Goal: Navigation & Orientation: Find specific page/section

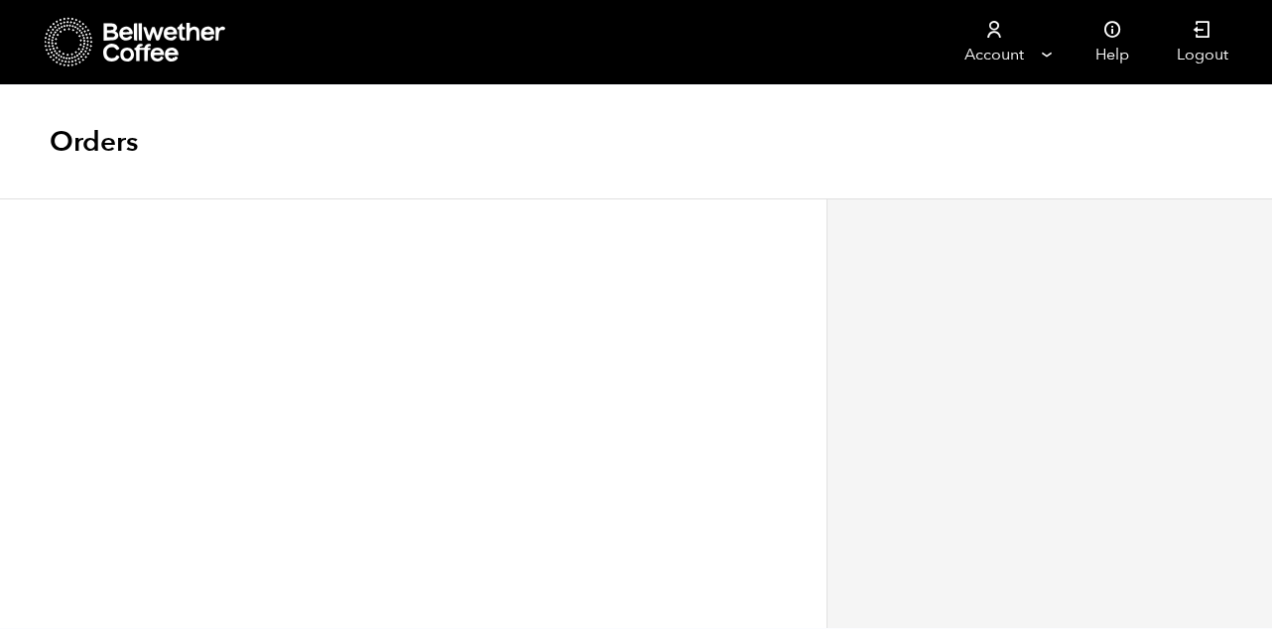
scroll to position [1, 0]
click at [104, 52] on icon at bounding box center [165, 43] width 124 height 40
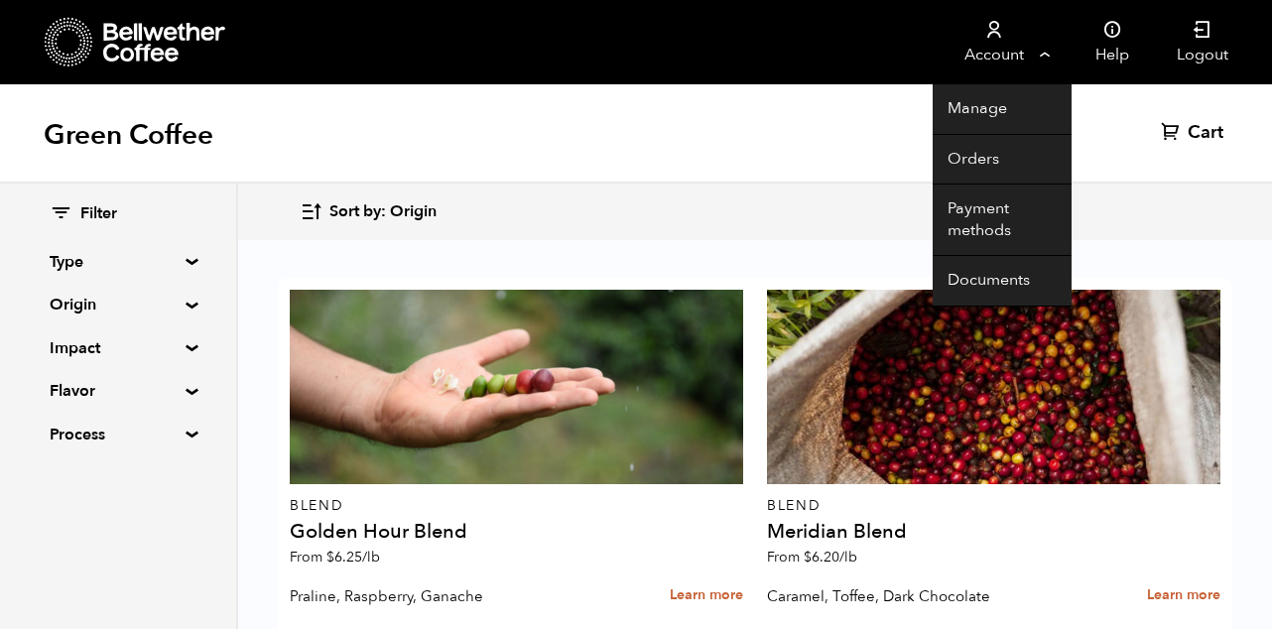
click at [1023, 55] on link "Account" at bounding box center [994, 42] width 122 height 84
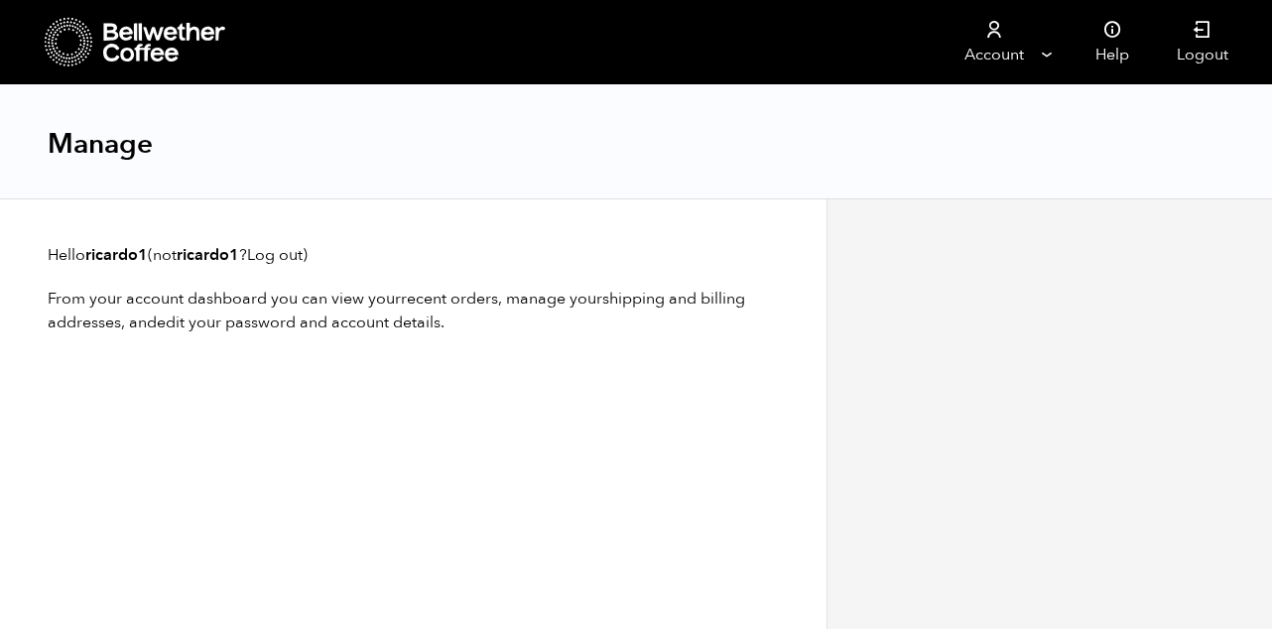
click at [980, 158] on div "Manage" at bounding box center [636, 142] width 1272 height 114
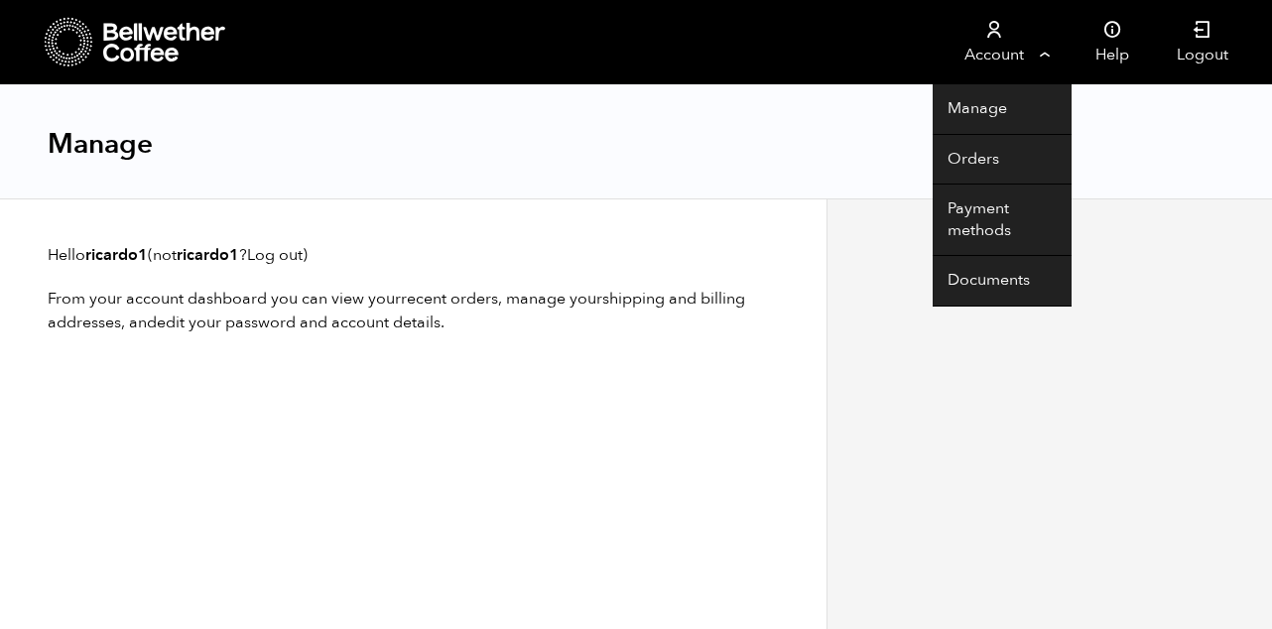
click at [1002, 65] on link "Account" at bounding box center [994, 42] width 122 height 84
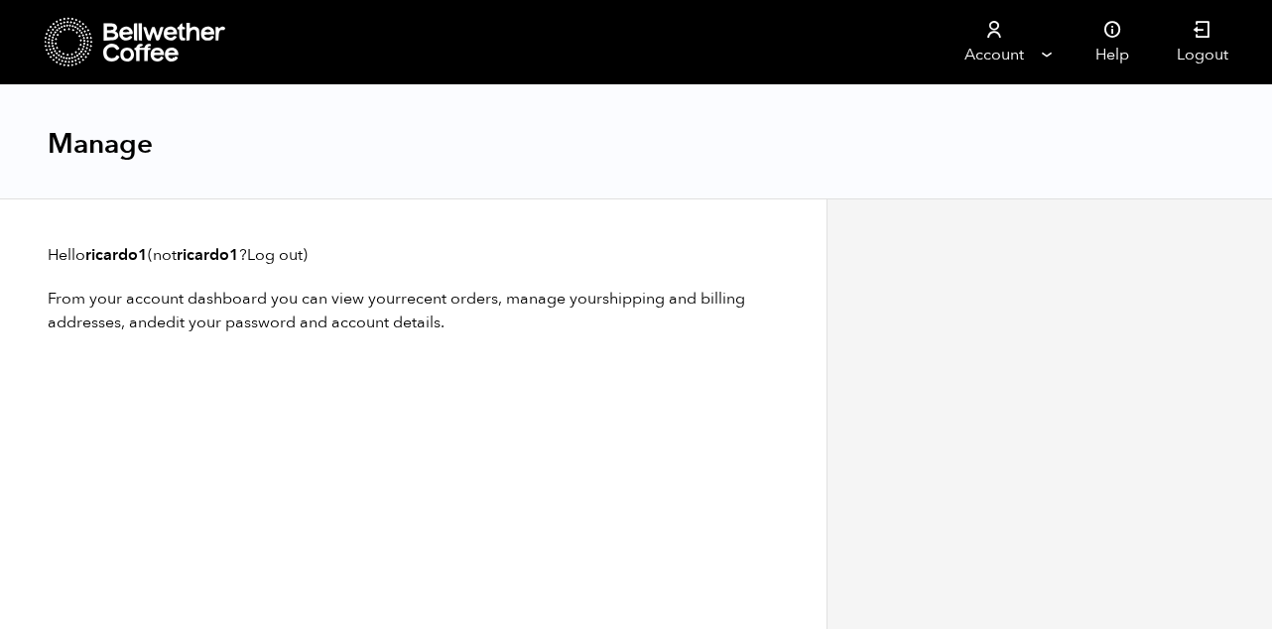
click at [984, 161] on div "Manage" at bounding box center [636, 142] width 1272 height 114
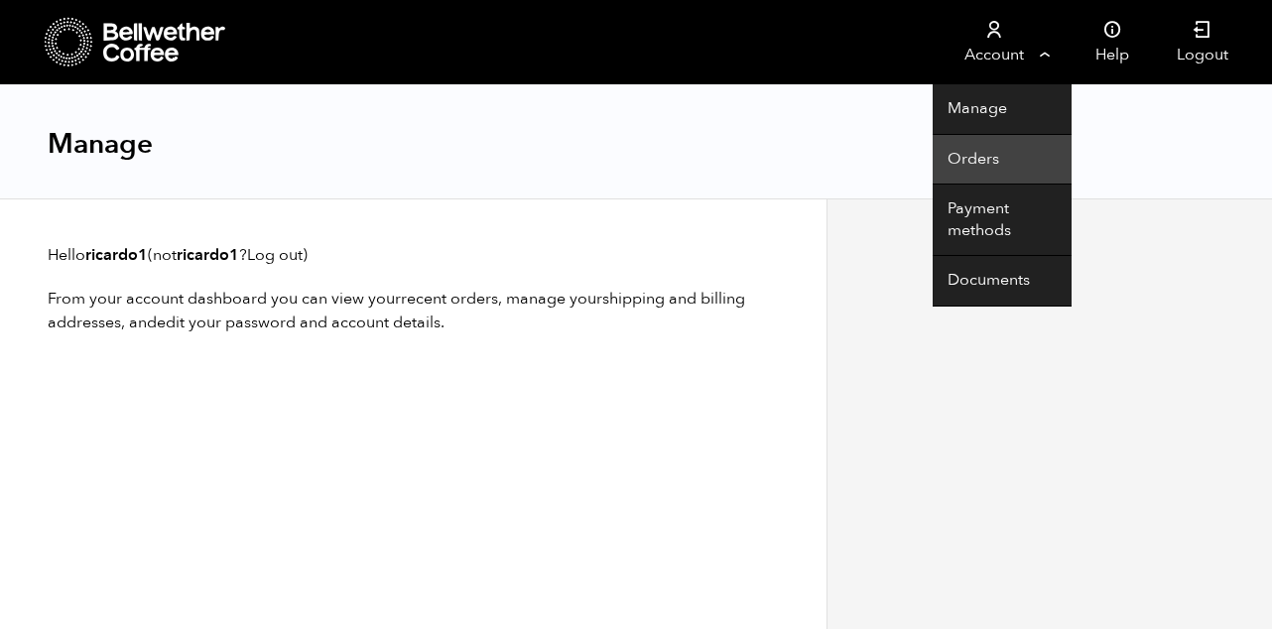
click at [975, 155] on link "Orders" at bounding box center [1002, 160] width 139 height 51
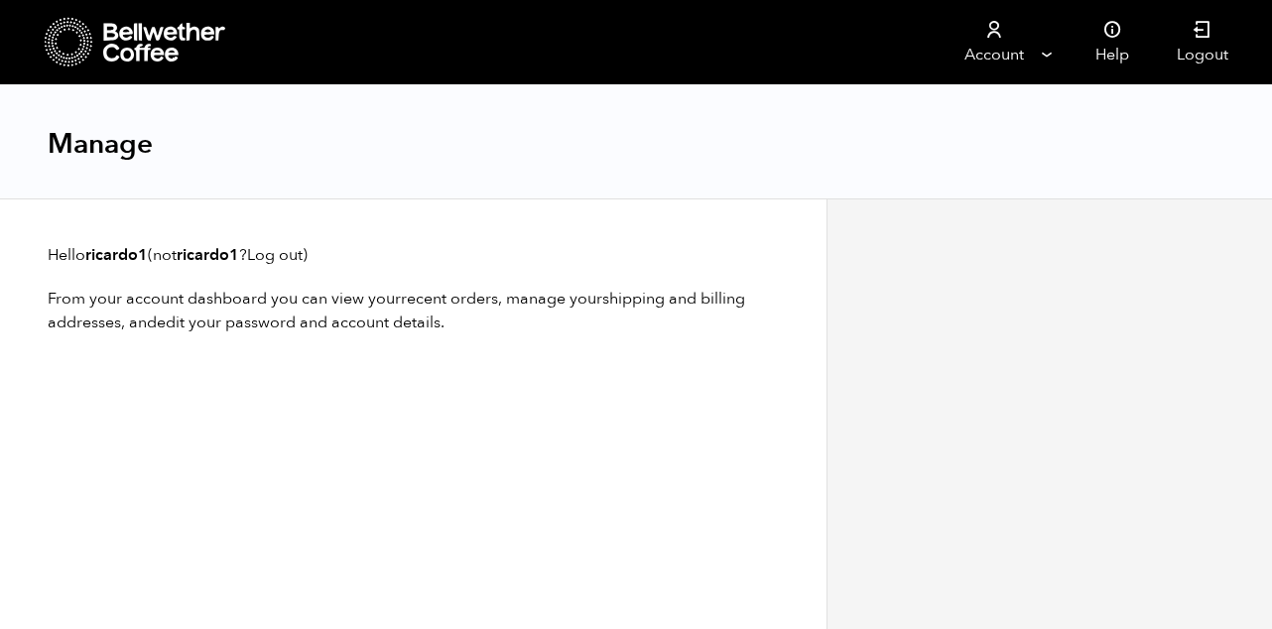
click at [67, 46] on icon at bounding box center [69, 42] width 49 height 51
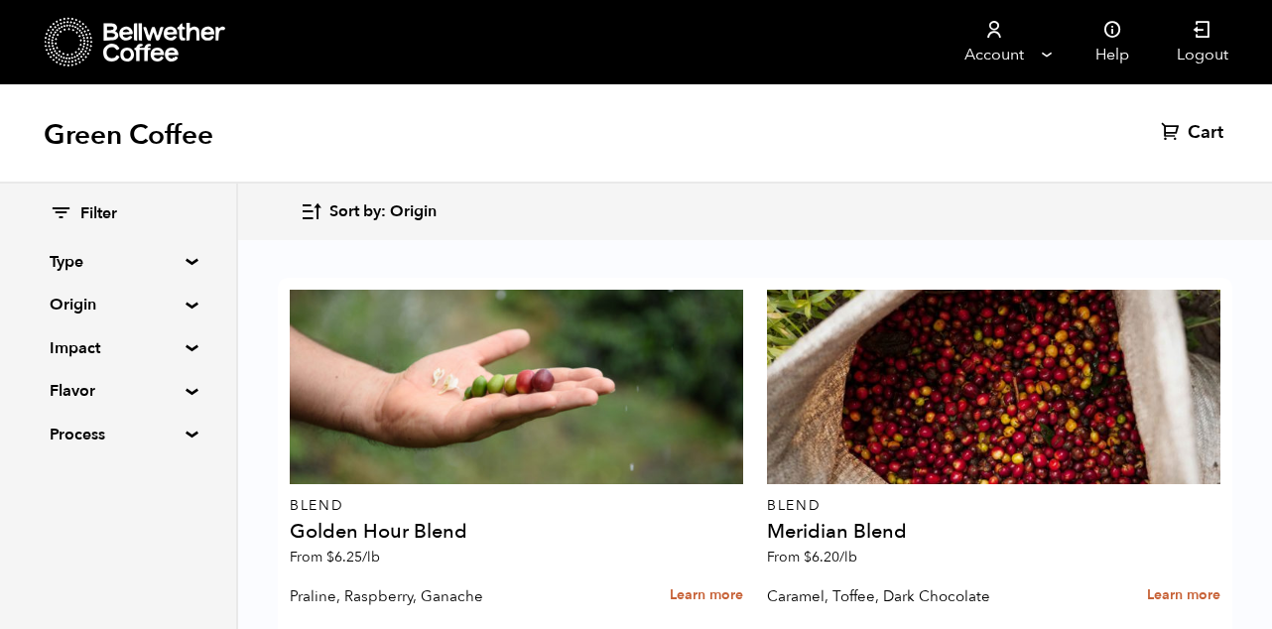
click at [162, 276] on div "Filter Type Blend Single Origin Decaf Seasonal Year Round Origin Blend [GEOGRAP…" at bounding box center [118, 324] width 137 height 243
click at [178, 272] on summary "Type" at bounding box center [118, 262] width 137 height 24
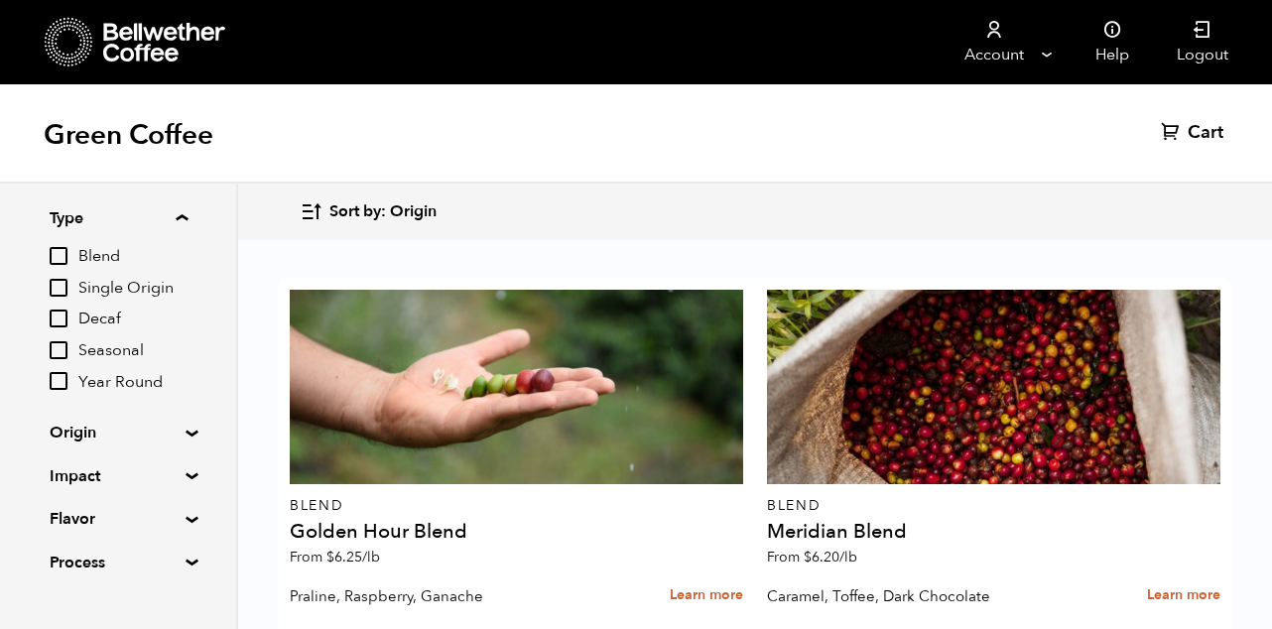
scroll to position [77, 0]
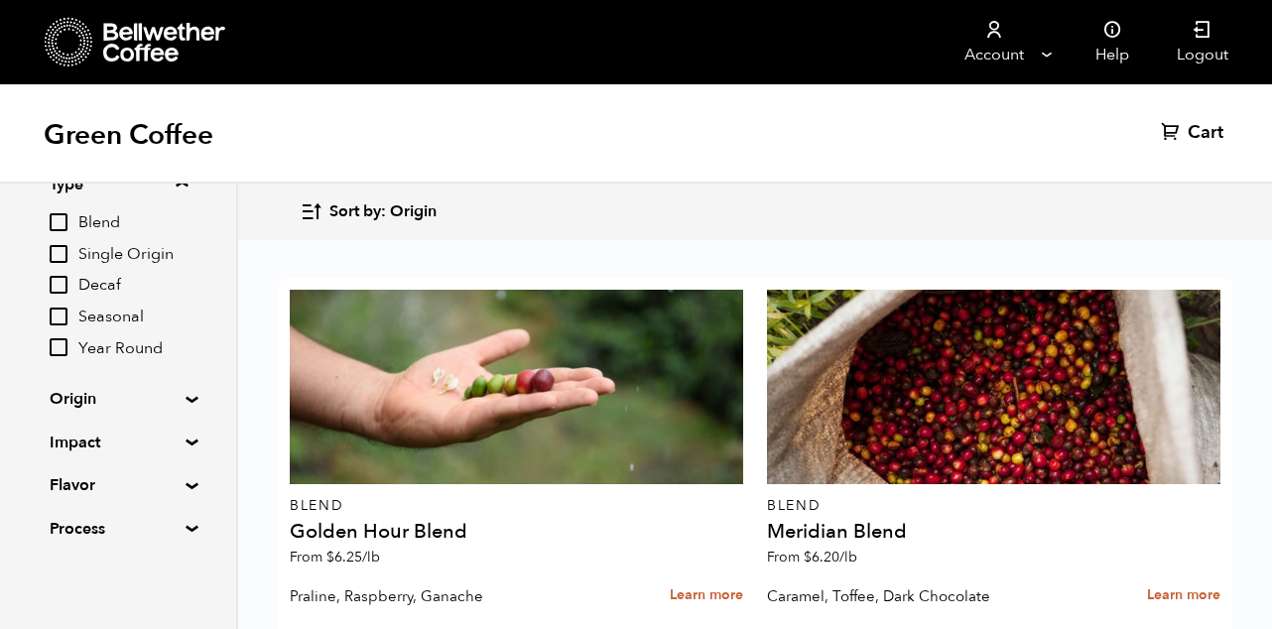
click at [187, 395] on summary "Origin" at bounding box center [118, 399] width 137 height 24
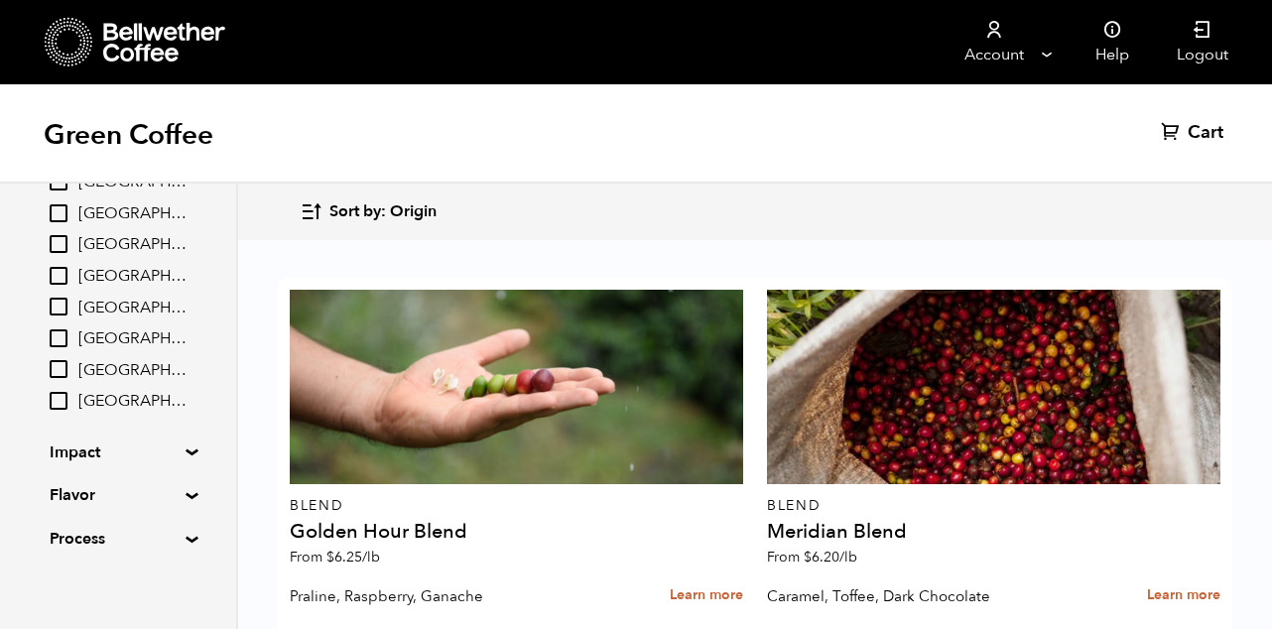
scroll to position [468, 0]
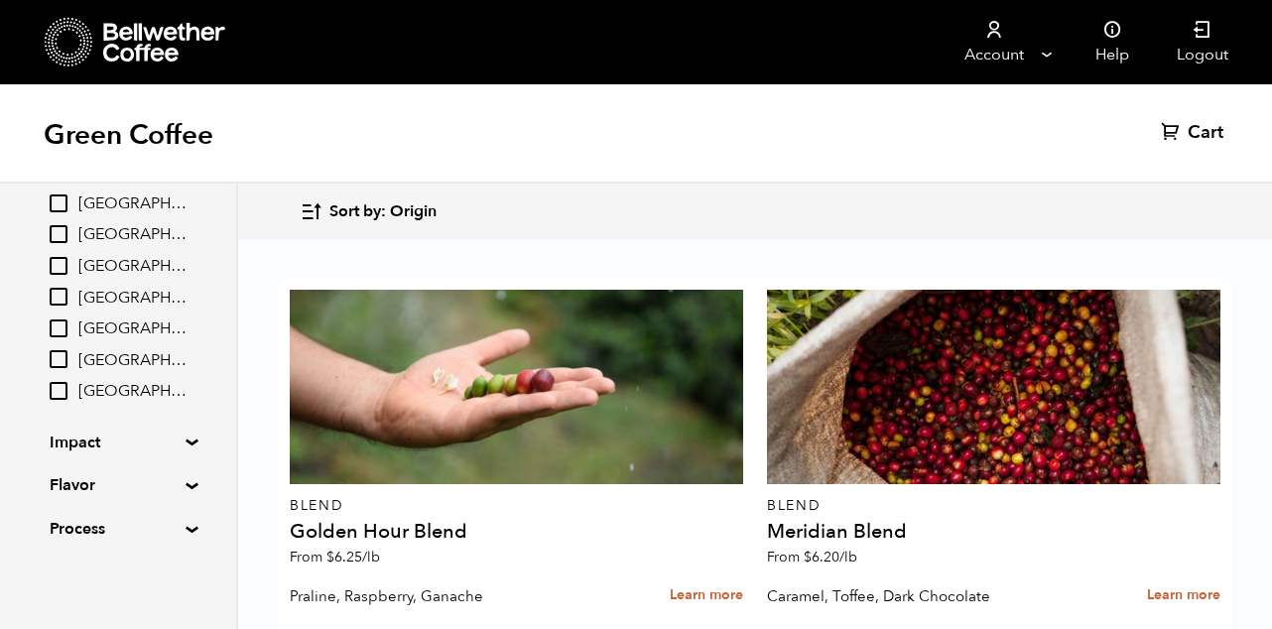
click at [172, 447] on summary "Impact" at bounding box center [118, 443] width 137 height 24
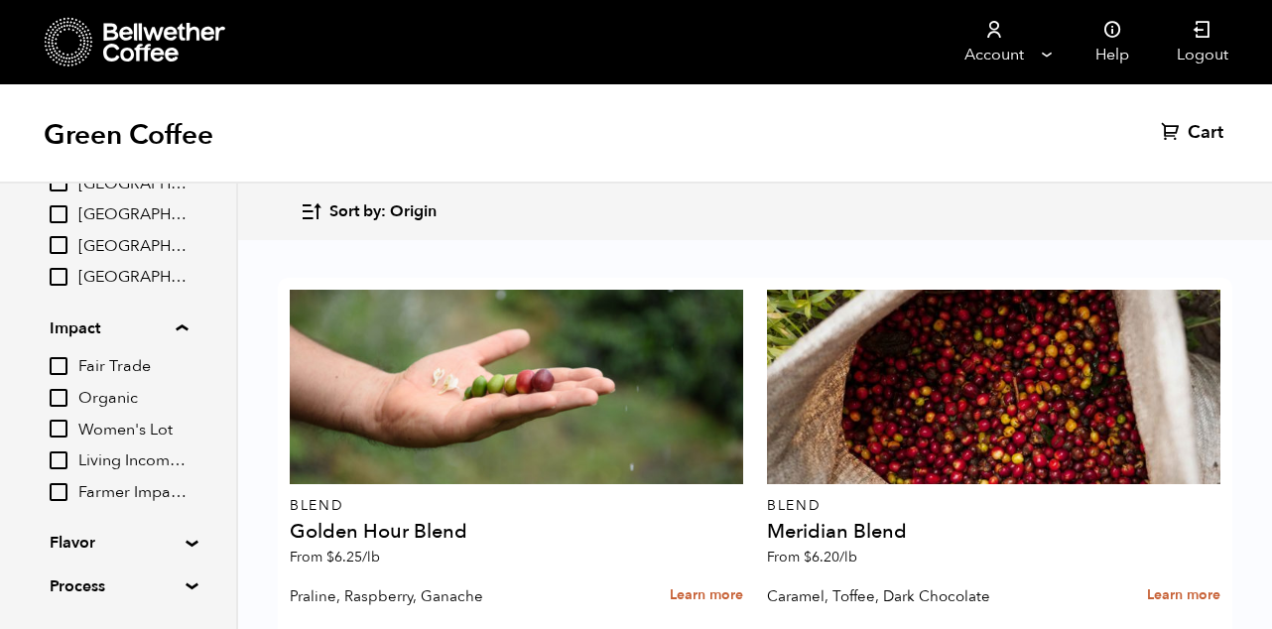
scroll to position [603, 0]
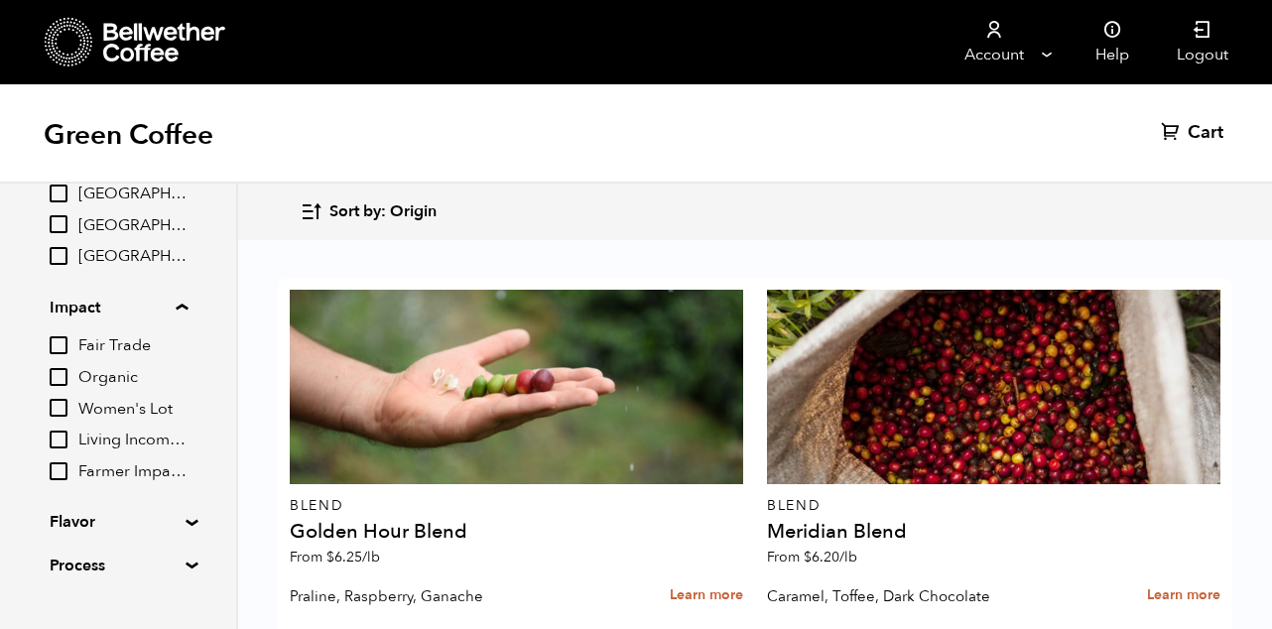
click at [68, 513] on summary "Flavor" at bounding box center [118, 522] width 137 height 24
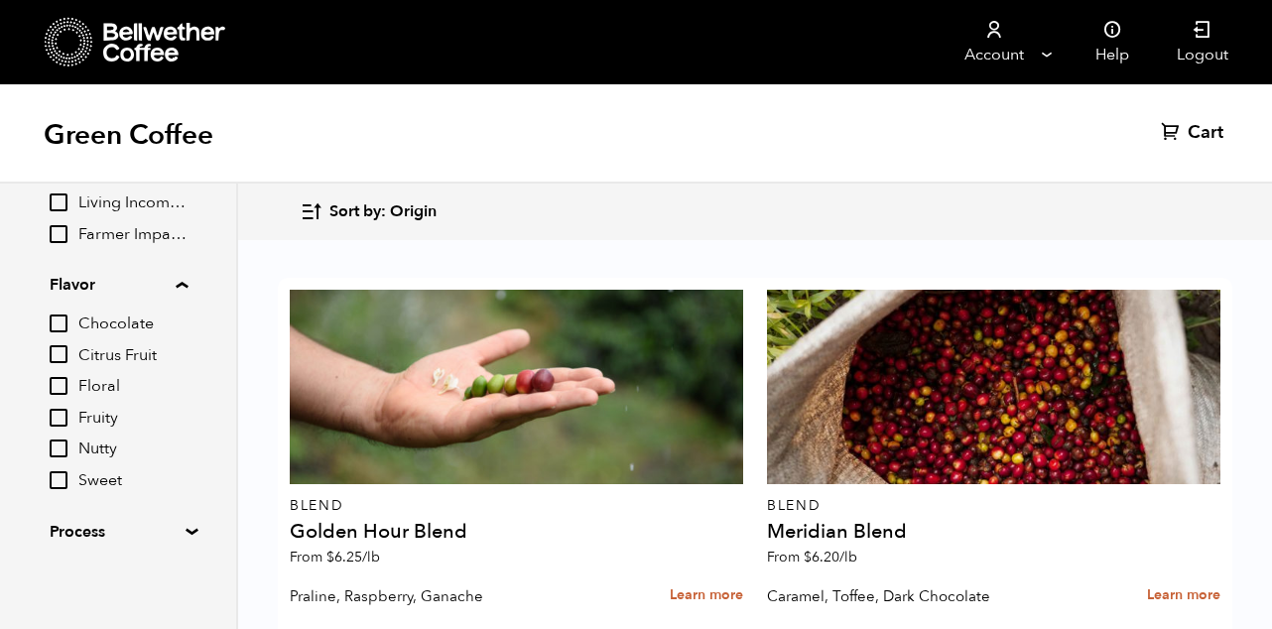
scroll to position [842, 0]
click at [91, 526] on summary "Process" at bounding box center [118, 531] width 137 height 24
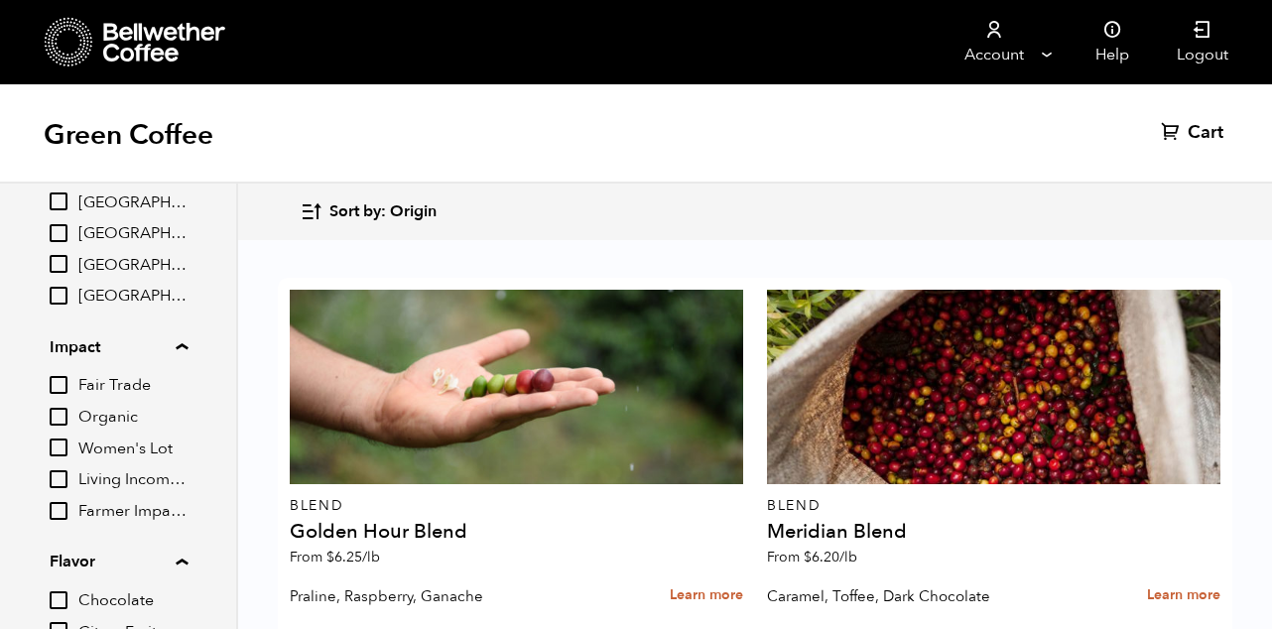
scroll to position [558, 0]
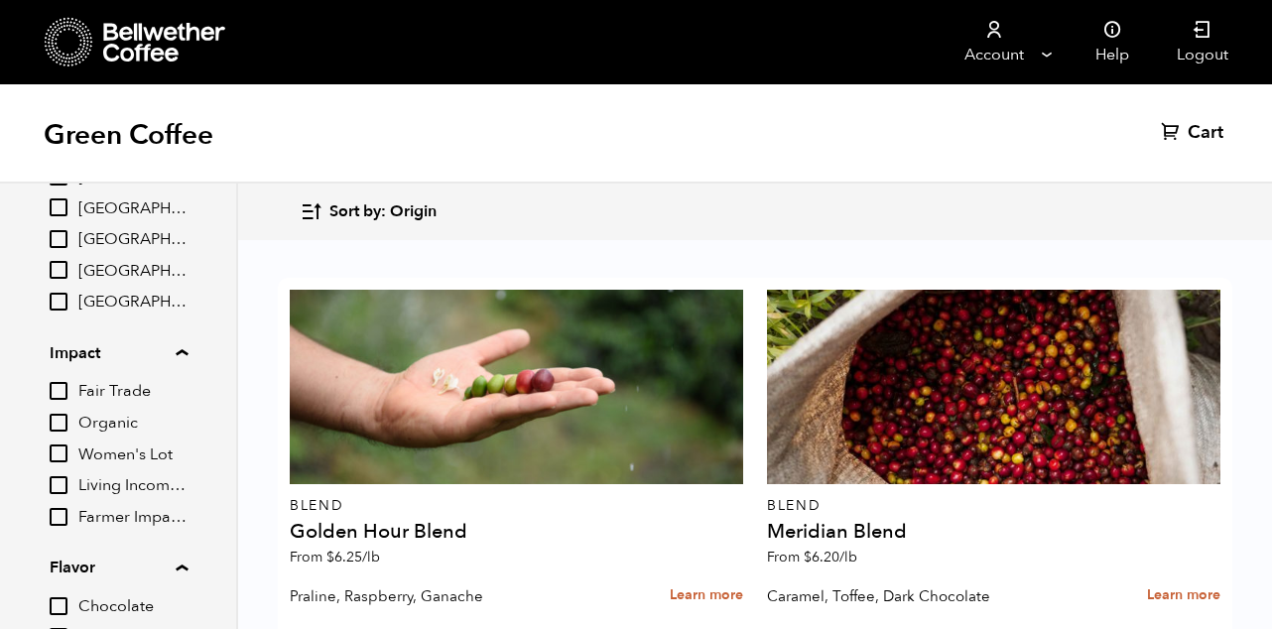
click at [539, 215] on div "Sort by: Origin Sort by: Origin Sort by: Most recent Sort by: Name Sort by: Pri…" at bounding box center [755, 212] width 910 height 47
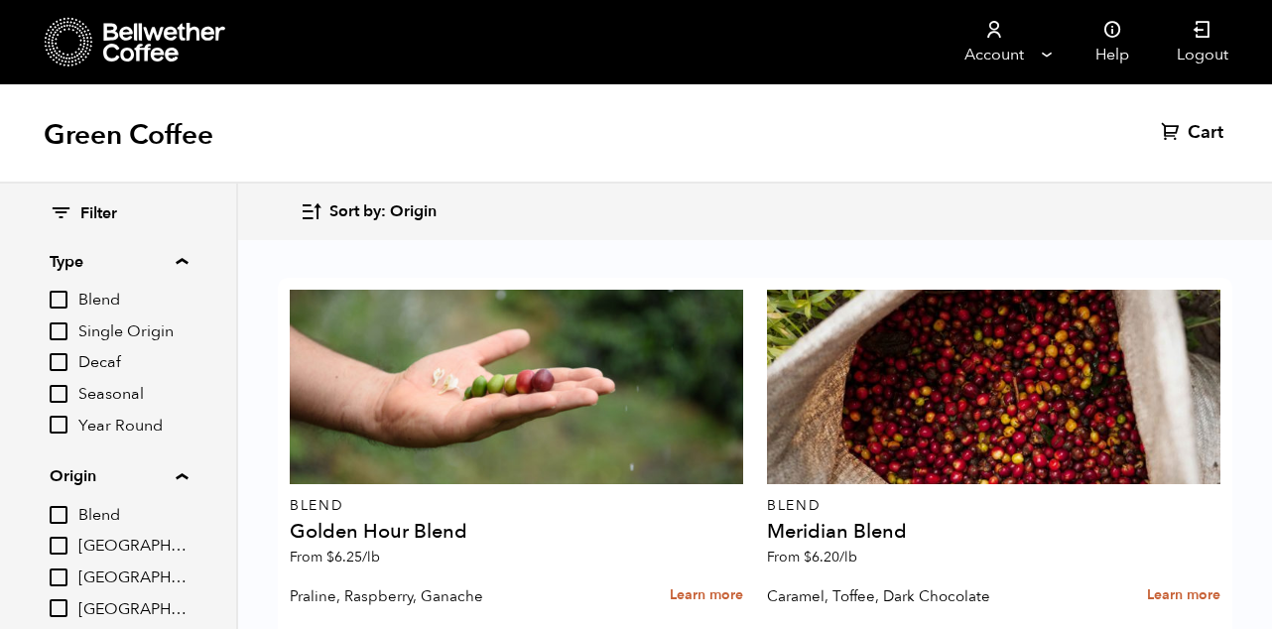
scroll to position [241, 0]
